Goal: Information Seeking & Learning: Learn about a topic

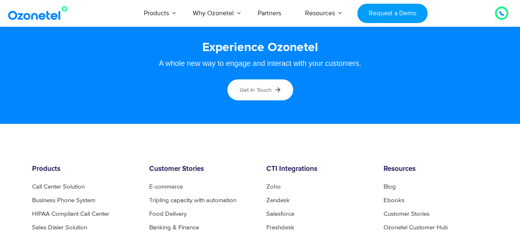
scroll to position [4328, 0]
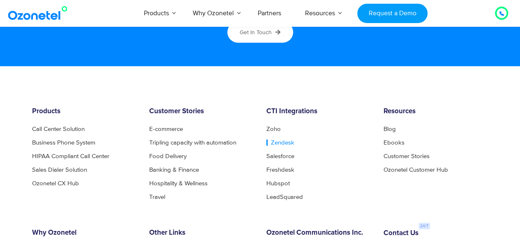
click at [278, 144] on link "Zendesk" at bounding box center [281, 142] width 28 height 6
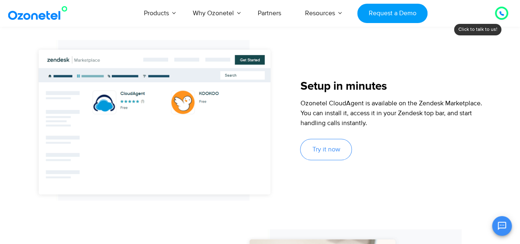
scroll to position [542, 0]
